Goal: Task Accomplishment & Management: Manage account settings

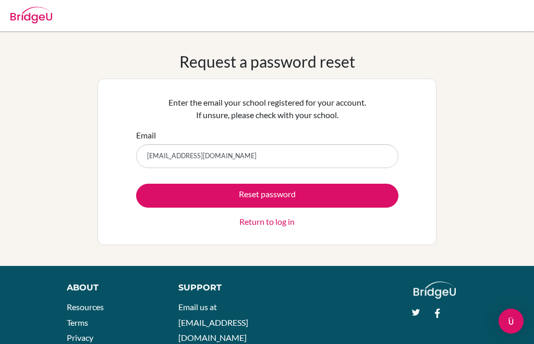
type input "A_ambartsumova1@britishschool.uz"
click at [194, 195] on button "Reset password" at bounding box center [267, 196] width 262 height 24
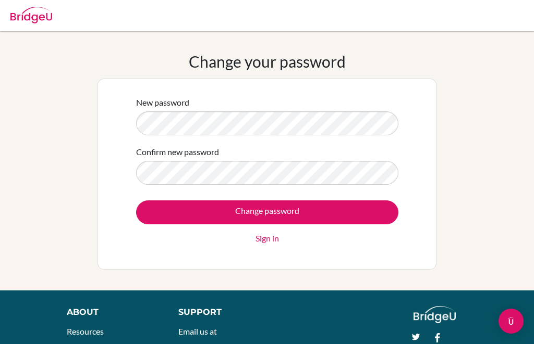
click at [191, 210] on input "Change password" at bounding box center [267, 213] width 262 height 24
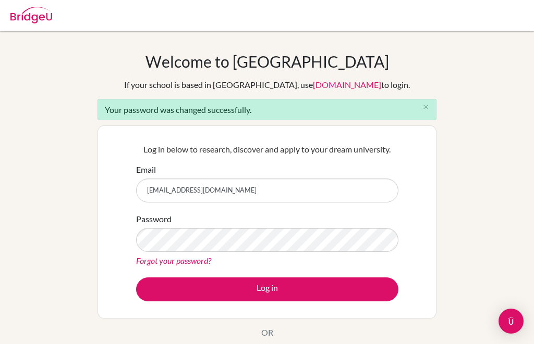
type input "[EMAIL_ADDRESS][DOMAIN_NAME]"
click at [194, 292] on button "Log in" at bounding box center [267, 290] width 262 height 24
